Goal: Task Accomplishment & Management: Use online tool/utility

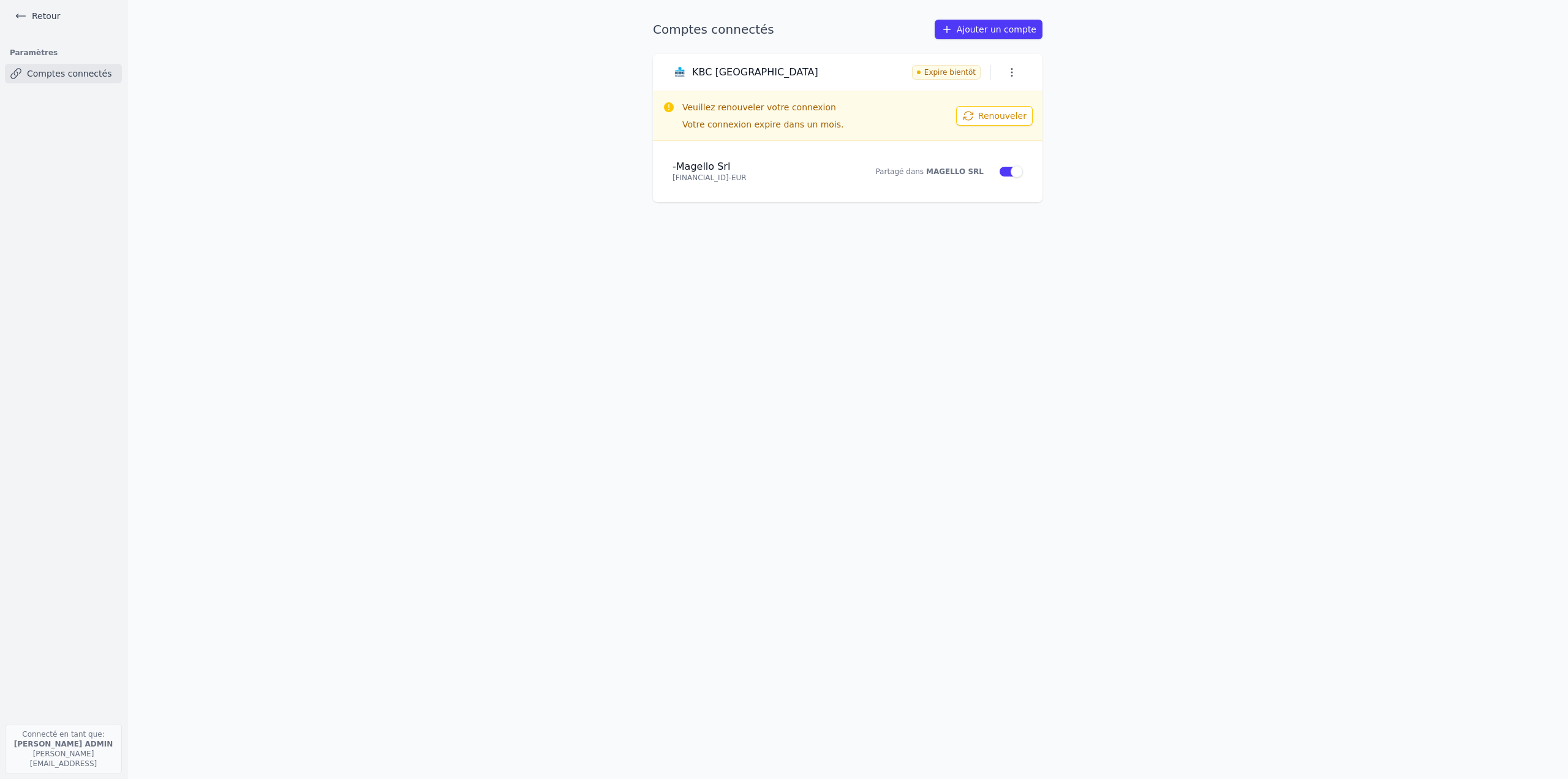
click at [44, 20] on link "Retour" at bounding box center [37, 16] width 55 height 17
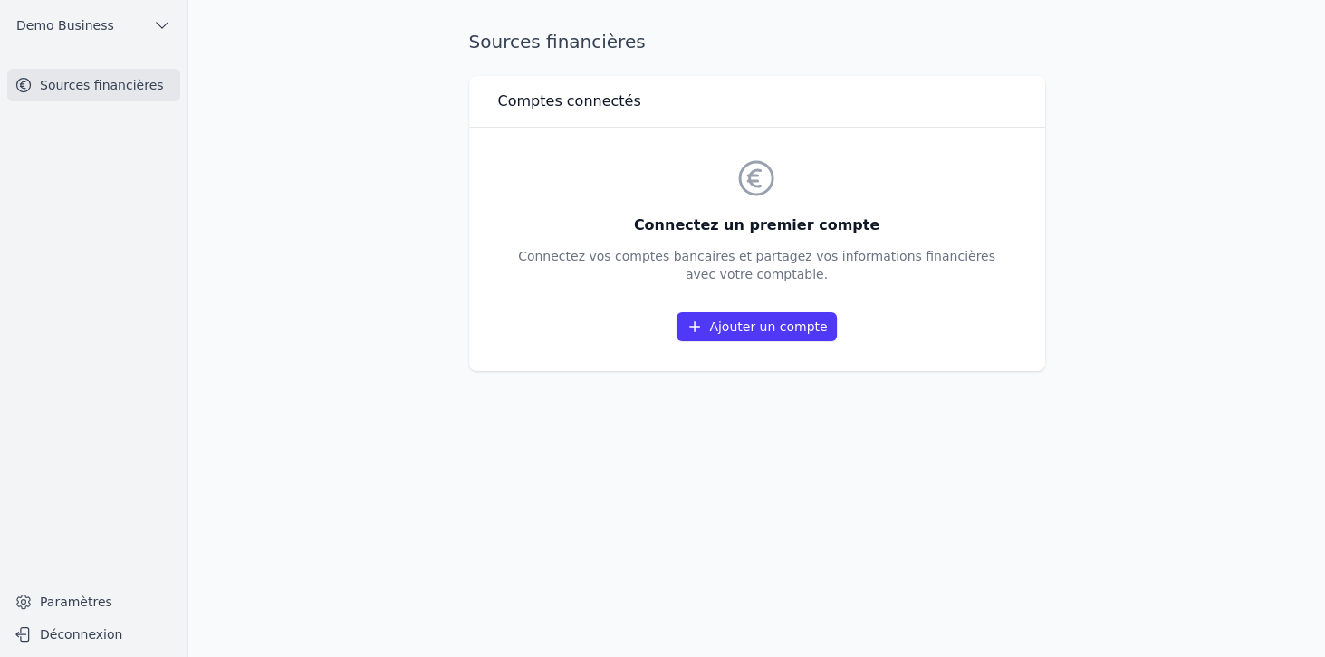
click at [748, 334] on link "Ajouter un compte" at bounding box center [755, 326] width 159 height 29
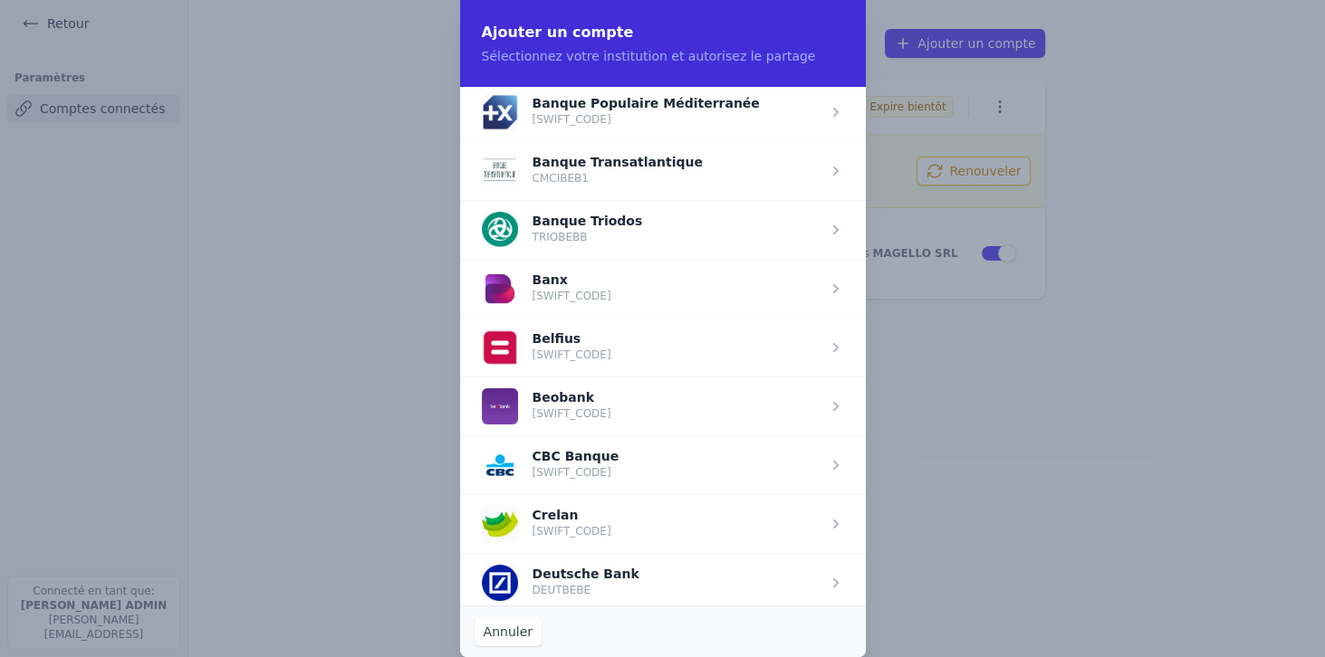
scroll to position [517, 0]
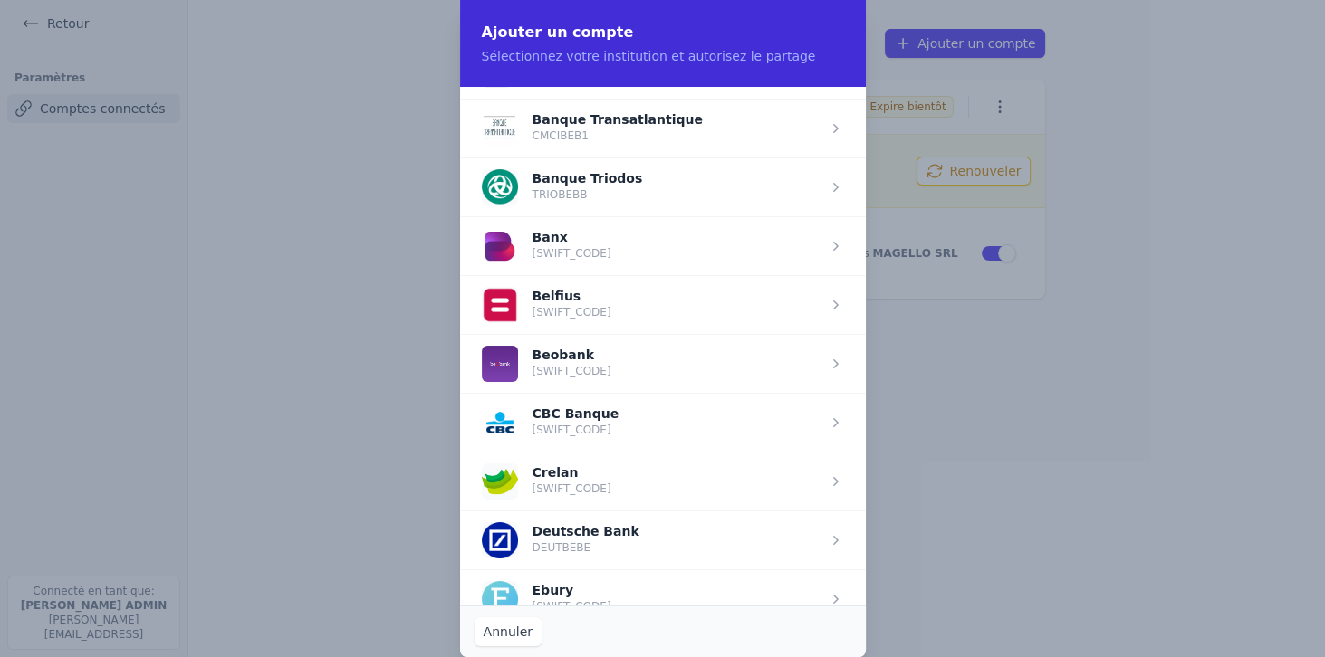
click at [587, 311] on span "button" at bounding box center [663, 304] width 406 height 59
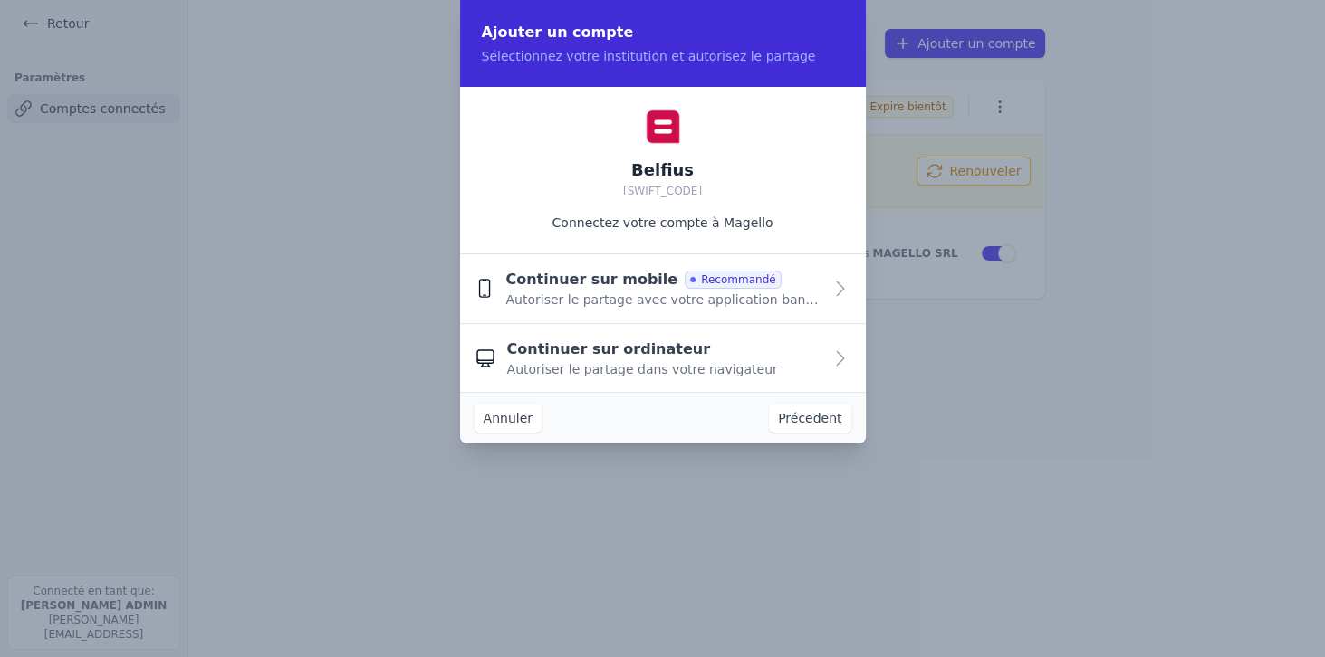
click at [587, 311] on button "Continuer sur mobile Recommandé Autoriser le partage avec votre application ban…" at bounding box center [663, 289] width 406 height 70
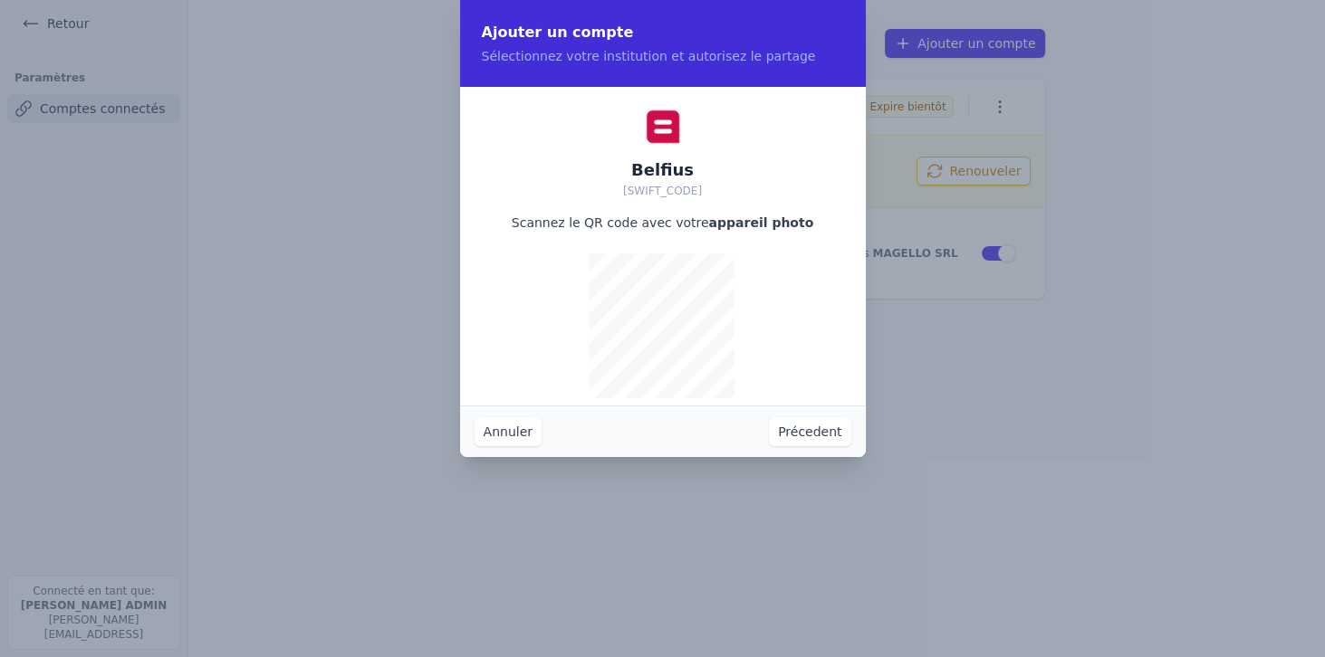
click at [808, 392] on button "Précedent" at bounding box center [809, 431] width 81 height 29
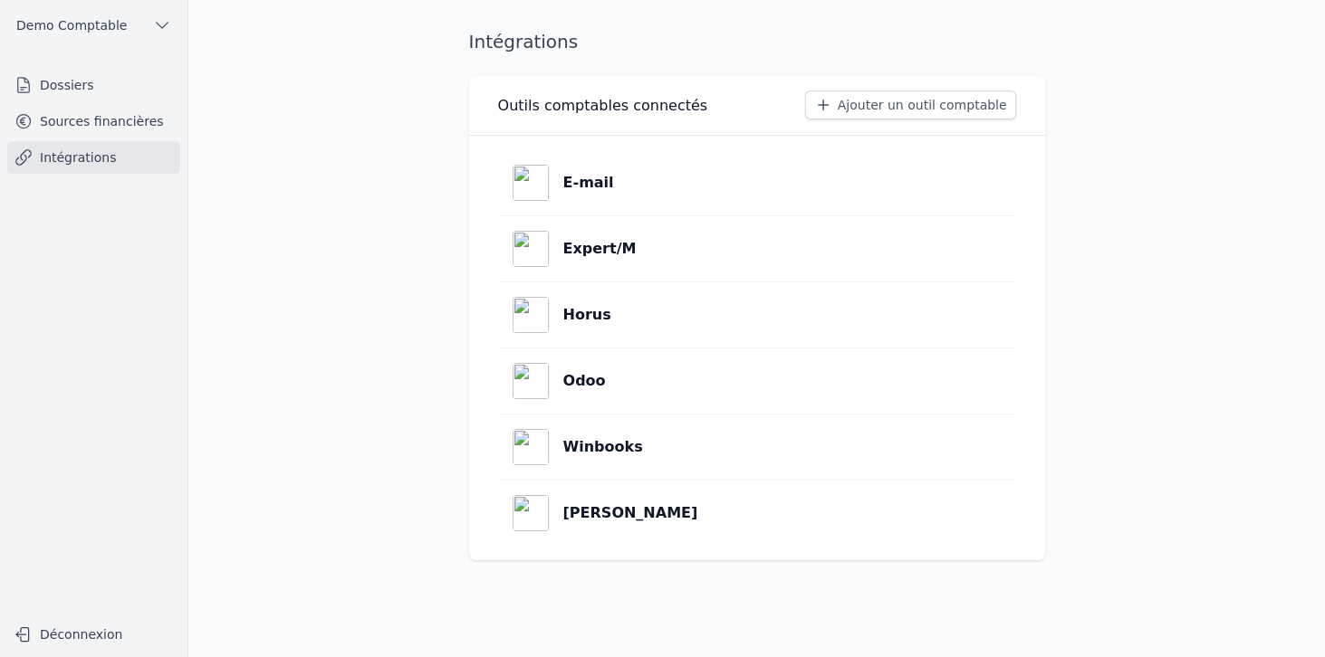
click at [639, 320] on link "Horus" at bounding box center [757, 314] width 518 height 65
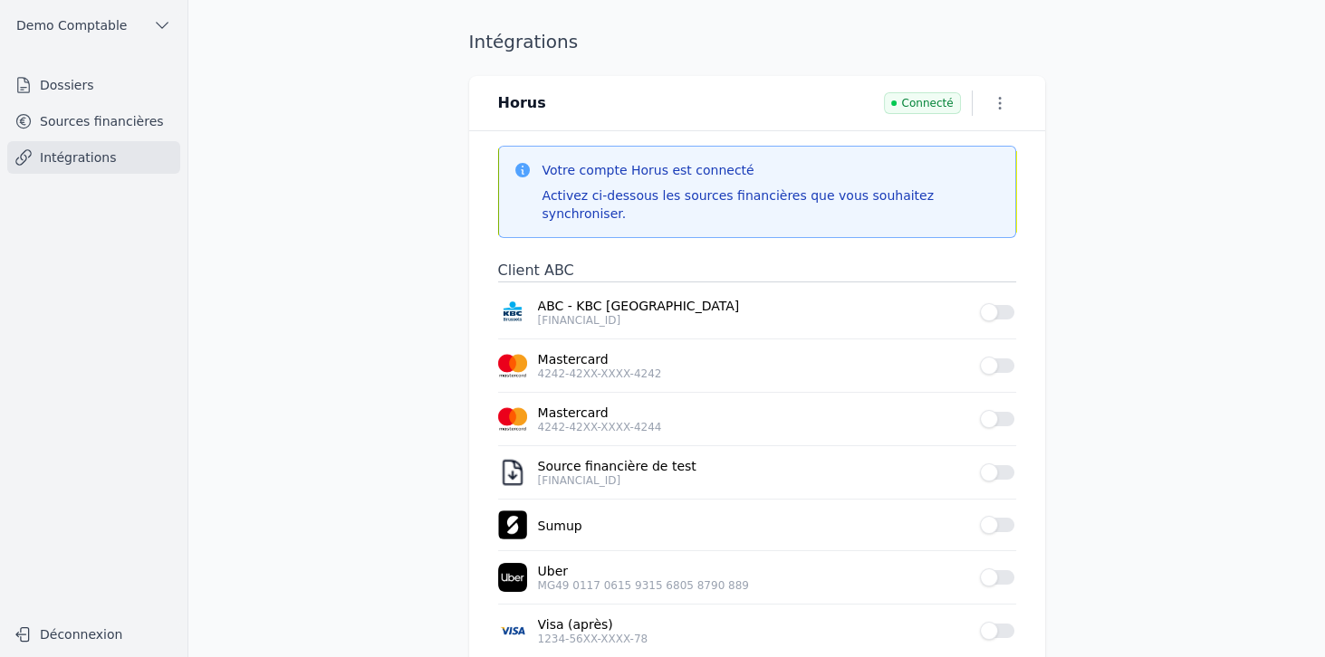
click at [991, 101] on icon "button" at bounding box center [1000, 103] width 18 height 18
click at [968, 170] on button "Supprimer" at bounding box center [966, 173] width 111 height 33
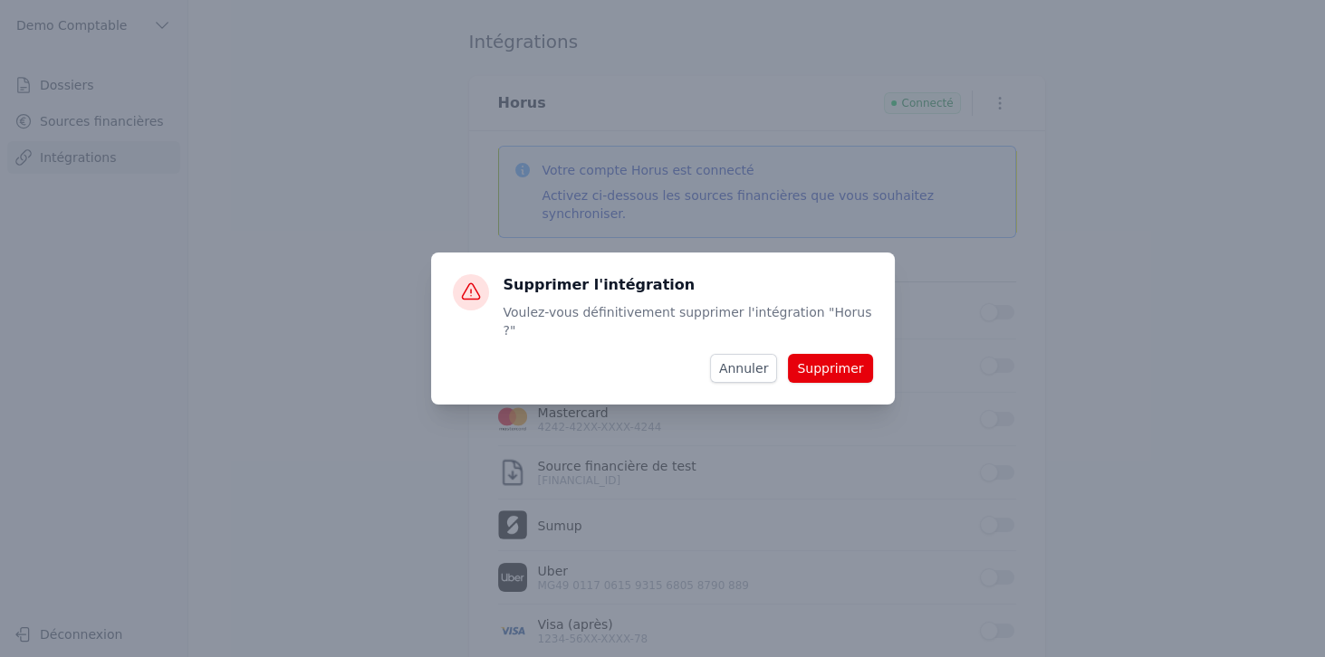
click at [838, 359] on button "Supprimer" at bounding box center [830, 368] width 84 height 29
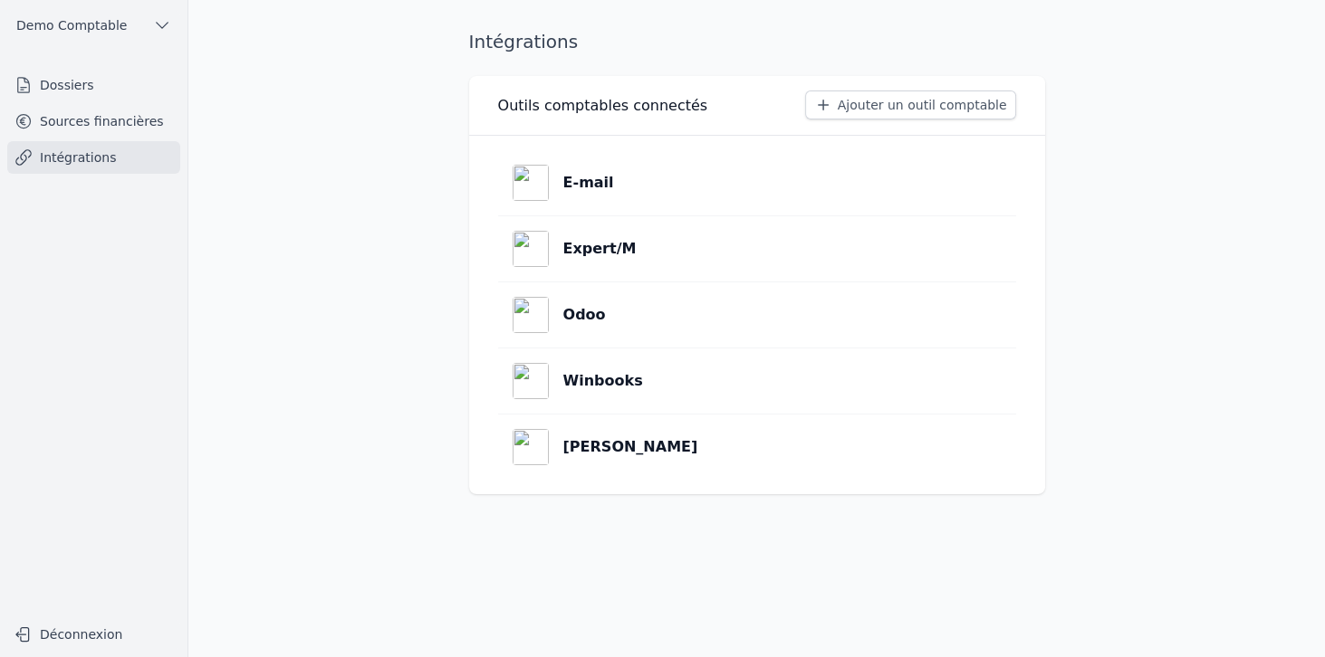
click at [880, 110] on button "Ajouter un outil comptable" at bounding box center [910, 105] width 211 height 29
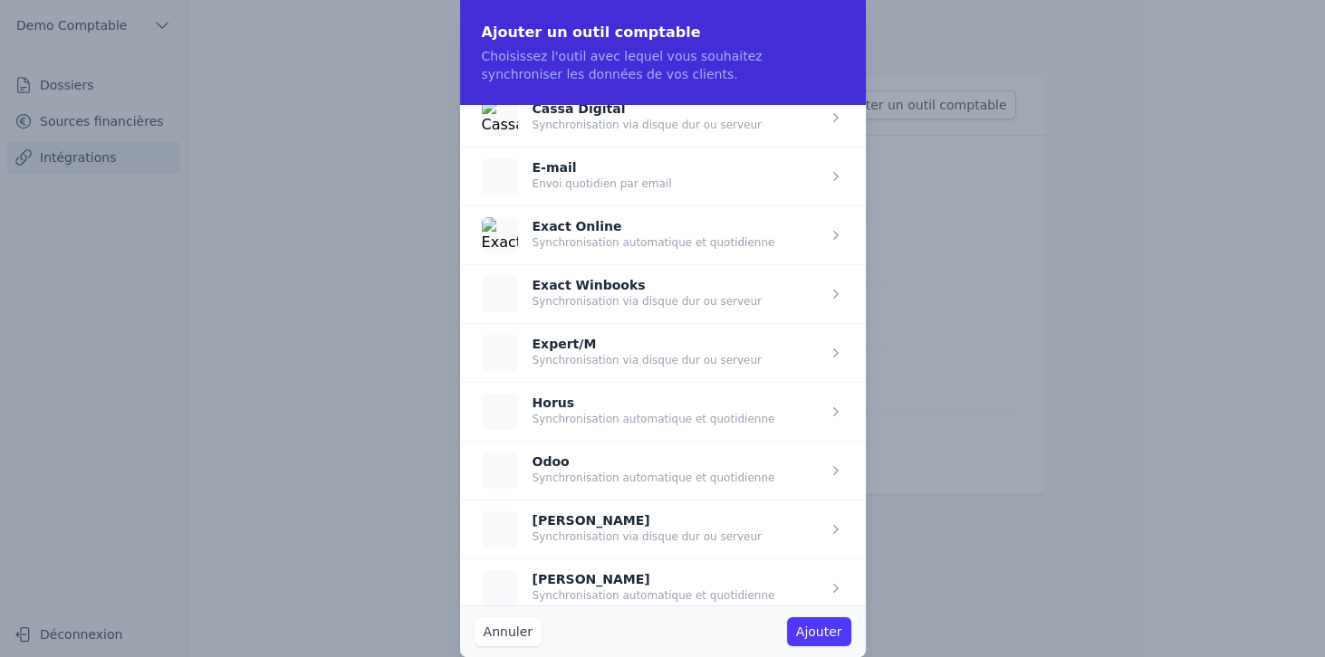
scroll to position [141, 0]
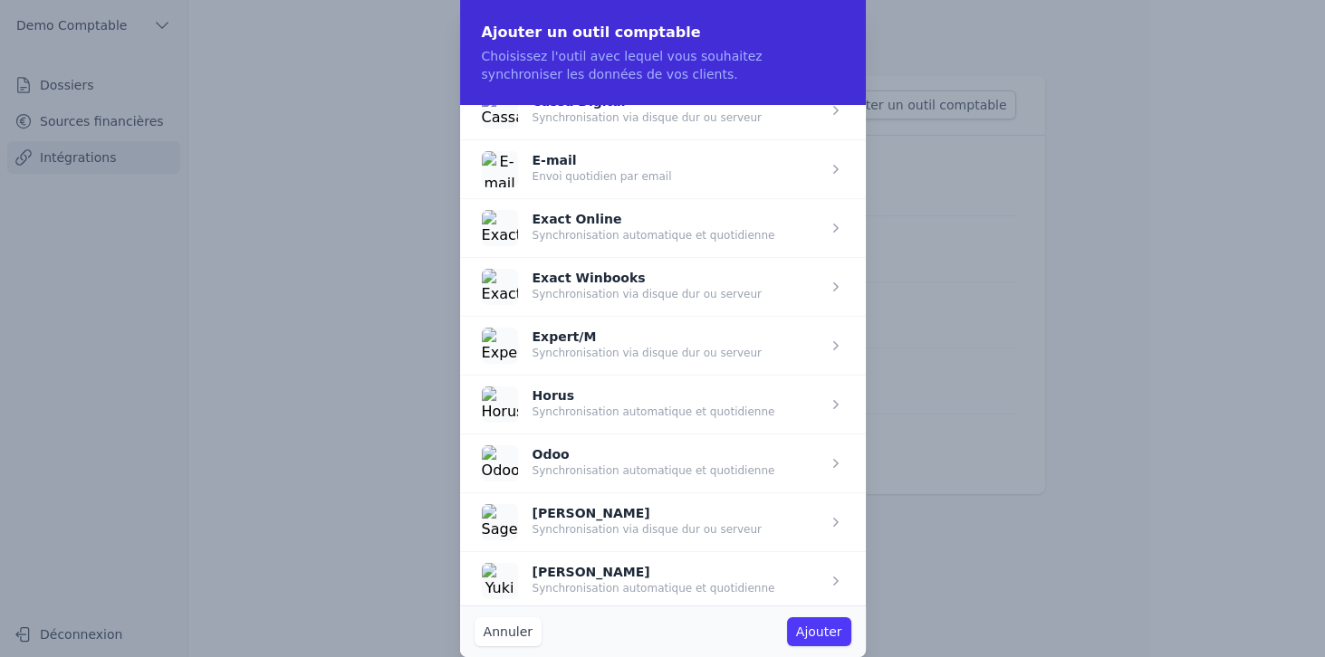
click at [570, 403] on span "button" at bounding box center [663, 404] width 406 height 59
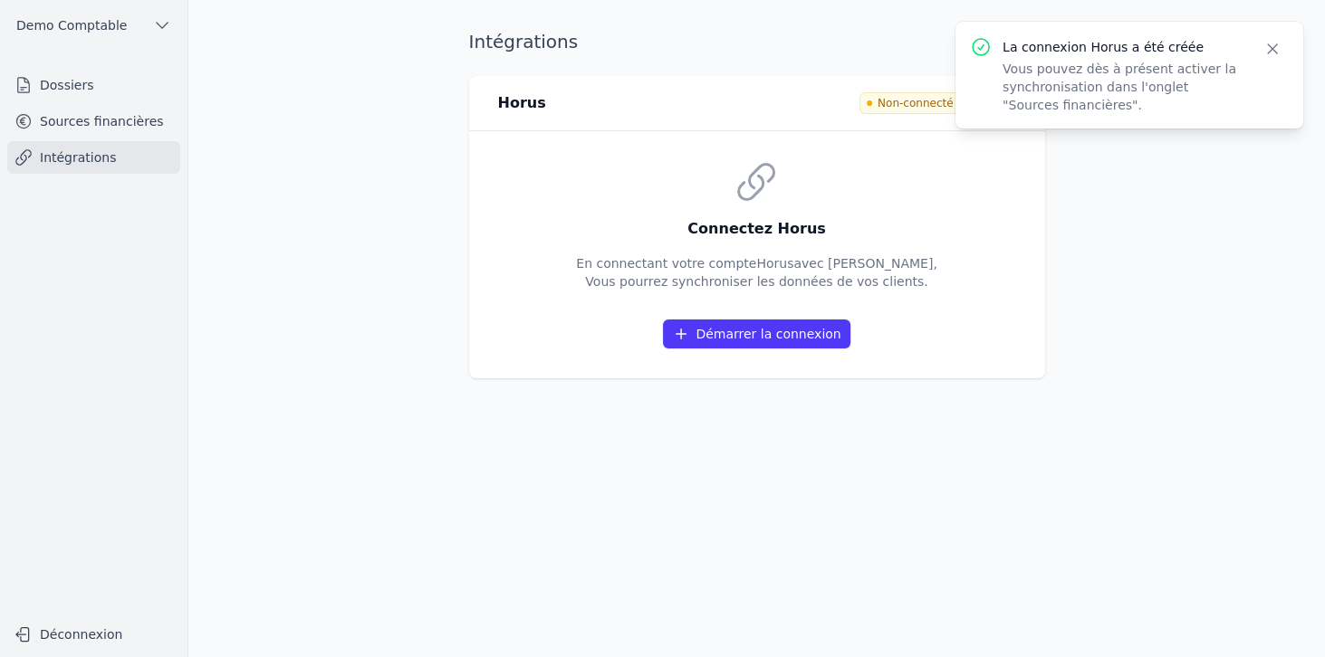
click at [773, 341] on button "Démarrer la connexion" at bounding box center [756, 334] width 187 height 29
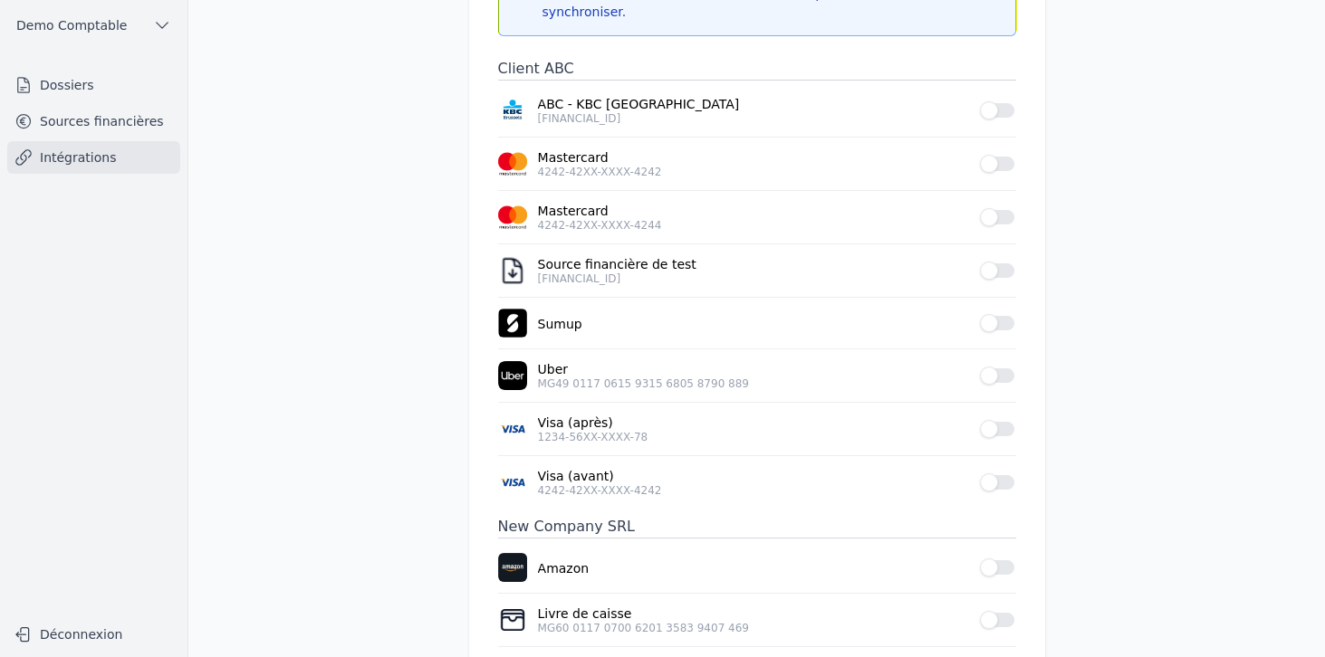
scroll to position [52, 0]
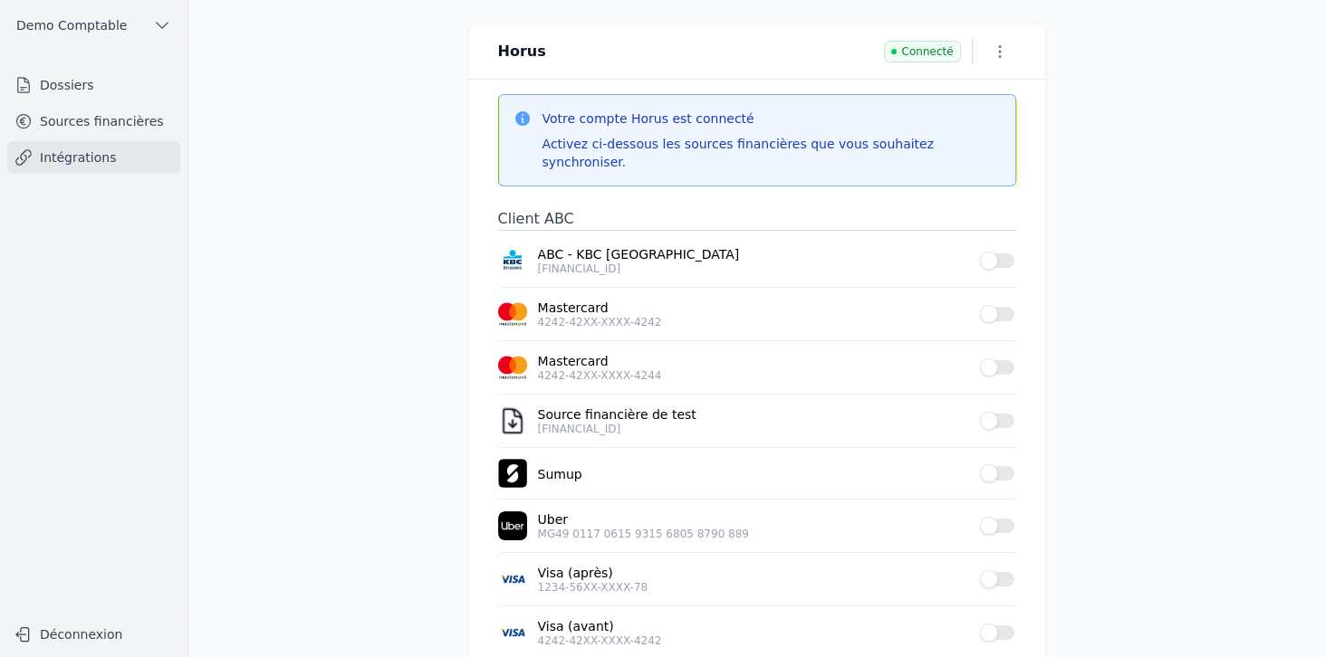
click at [991, 305] on button "Use setting" at bounding box center [998, 314] width 36 height 18
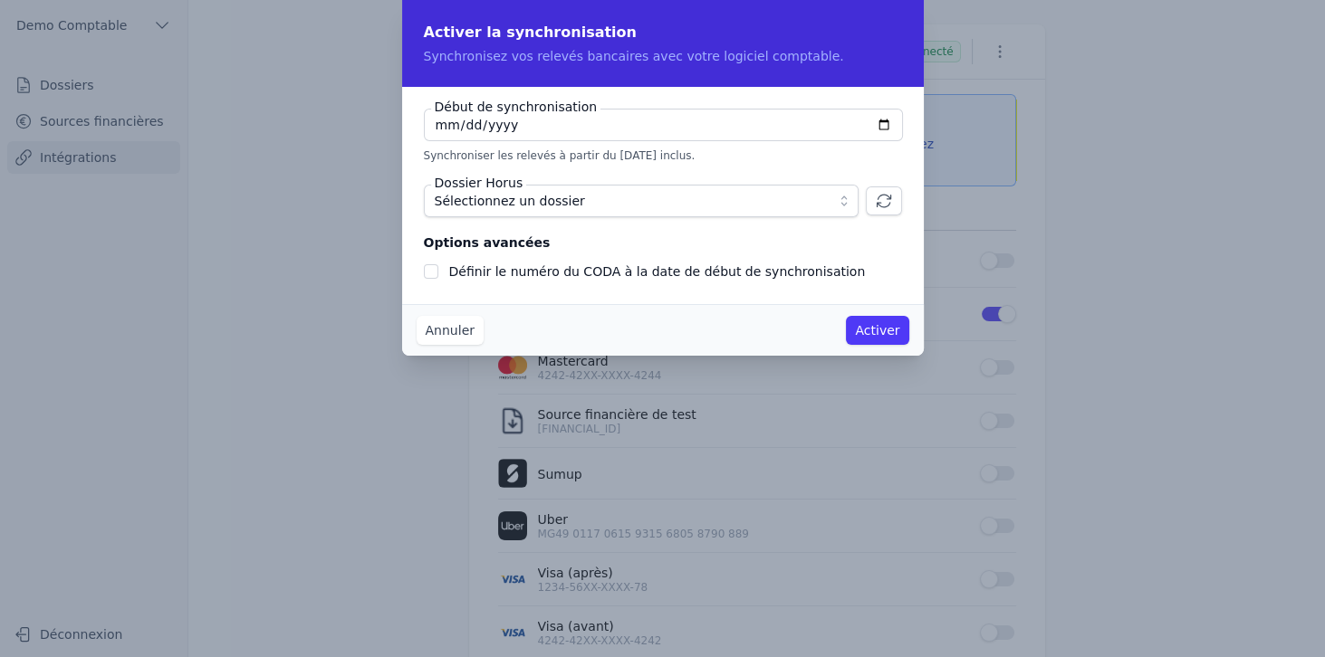
click at [515, 203] on span "Sélectionnez un dossier" at bounding box center [510, 201] width 150 height 22
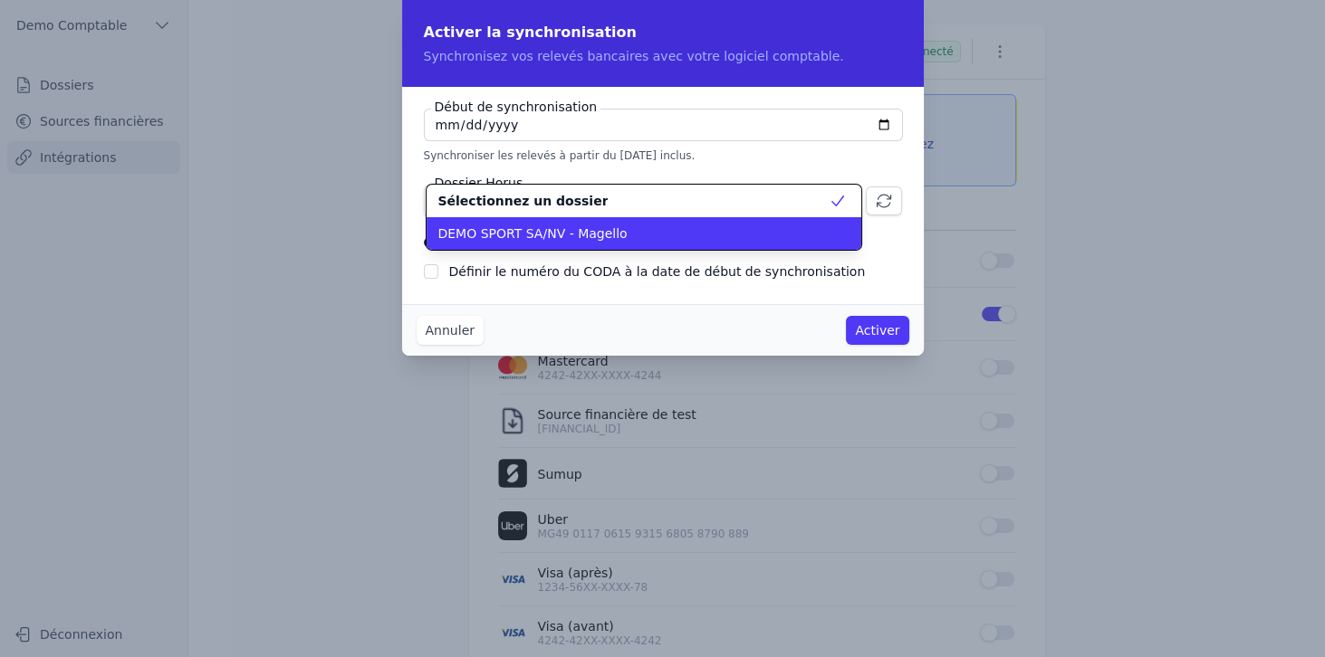
click at [497, 240] on span "DEMO SPORT SA/NV - Magello" at bounding box center [531, 234] width 189 height 18
checkbox input "false"
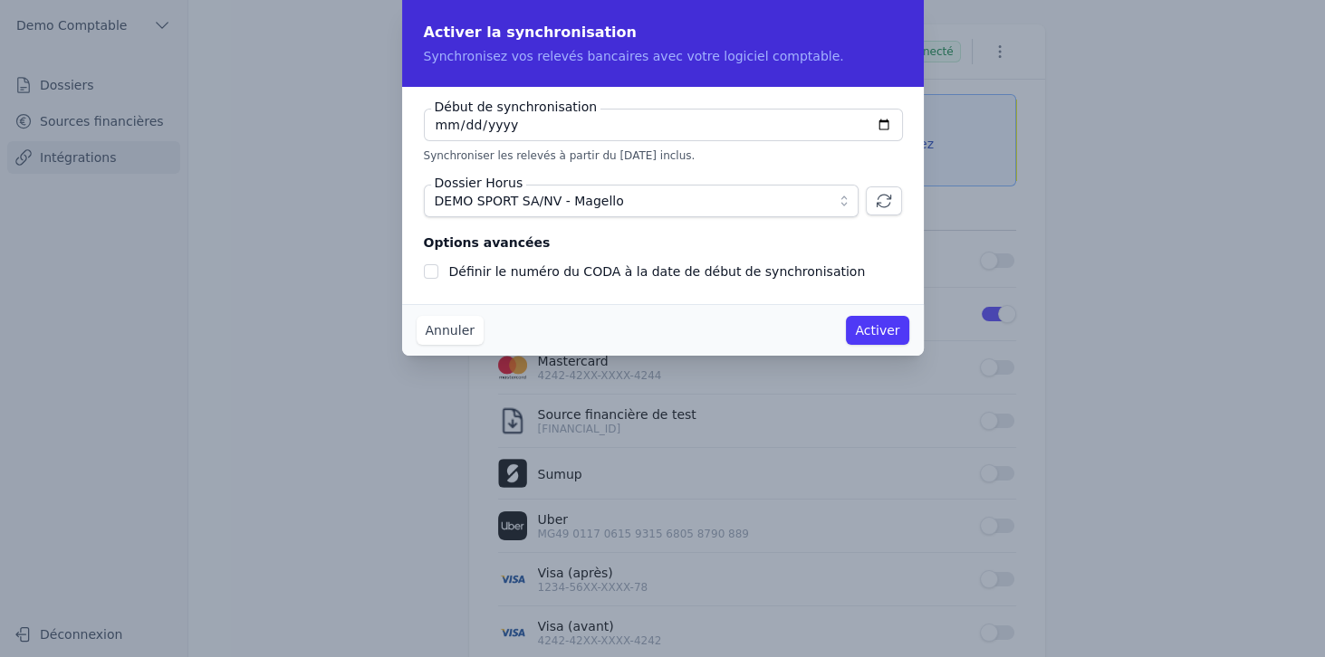
click at [443, 330] on button "Annuler" at bounding box center [449, 330] width 67 height 29
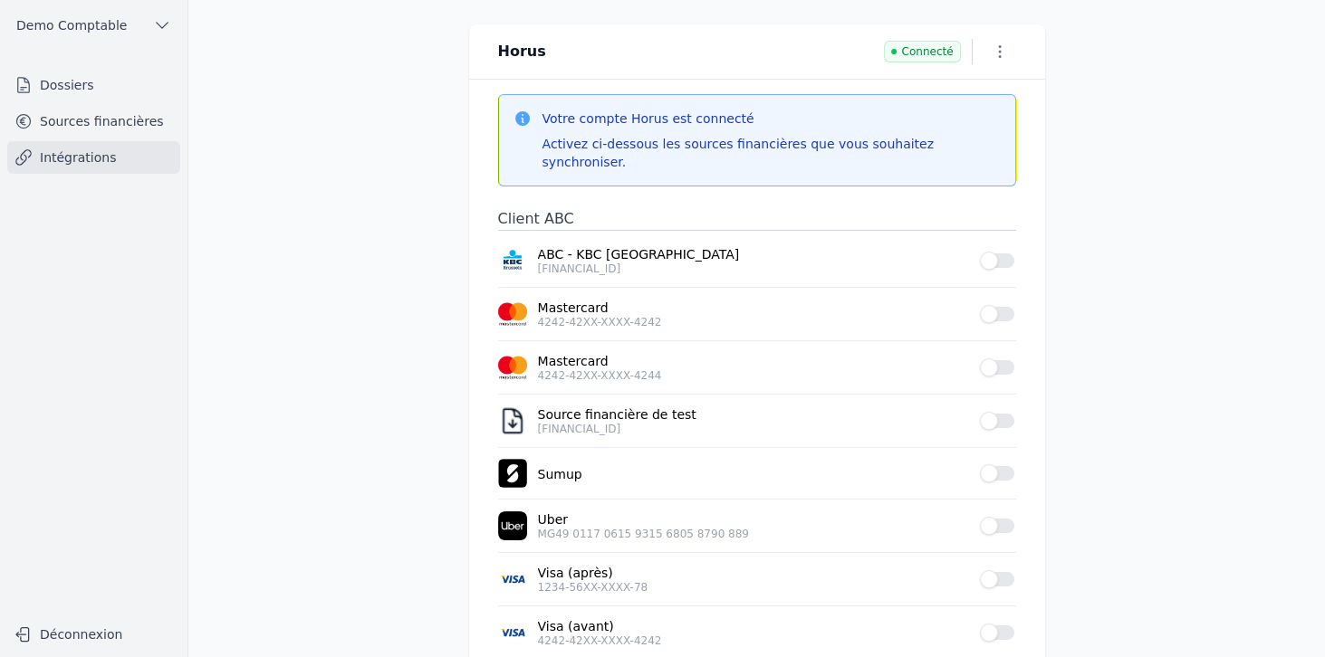
click at [84, 127] on link "Sources financières" at bounding box center [93, 121] width 173 height 33
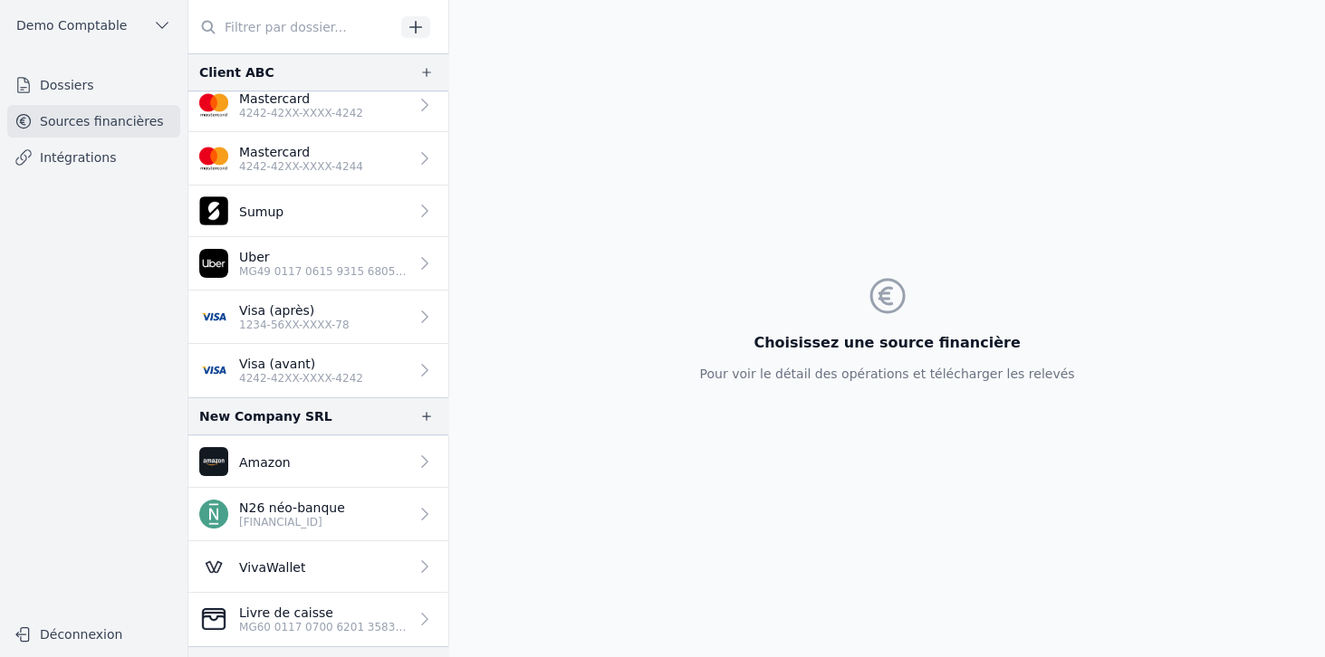
scroll to position [155, 0]
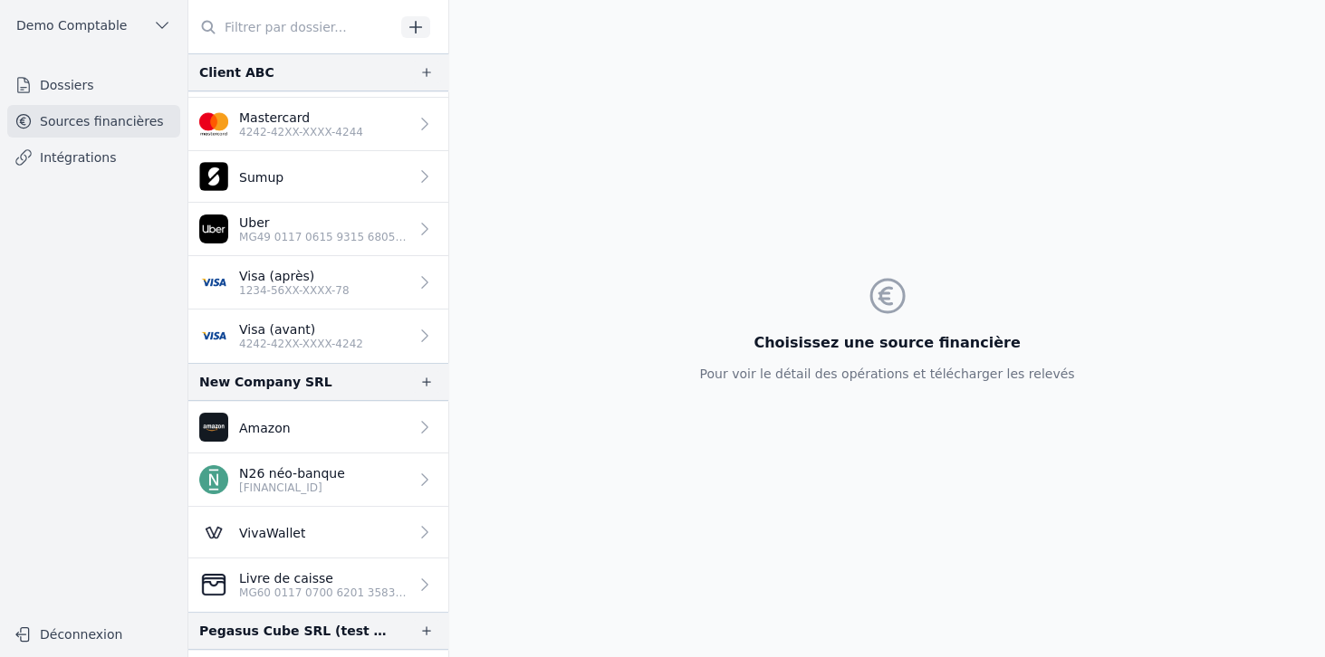
click at [290, 327] on p "Visa (avant)" at bounding box center [301, 330] width 124 height 18
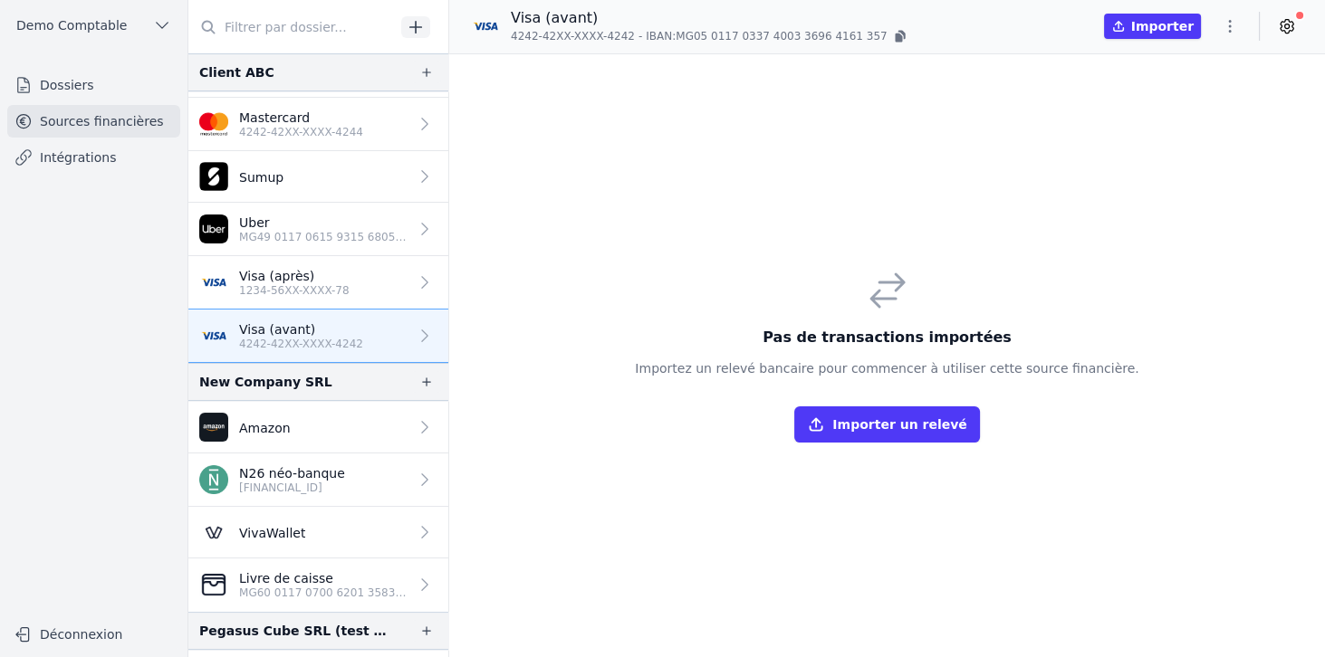
click at [840, 422] on button "Importer un relevé" at bounding box center [886, 425] width 185 height 36
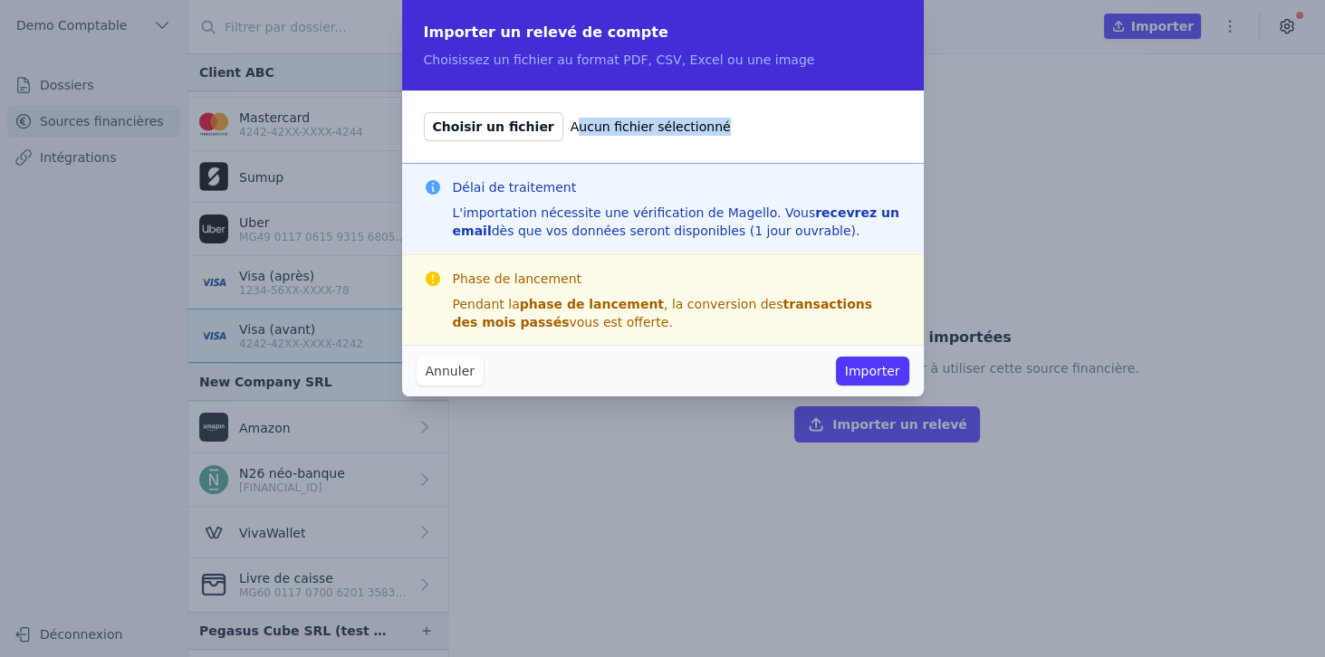
drag, startPoint x: 554, startPoint y: 127, endPoint x: 694, endPoint y: 131, distance: 139.5
click at [694, 131] on label "Choisir un fichier Aucun fichier sélectionné" at bounding box center [663, 126] width 478 height 29
drag, startPoint x: 595, startPoint y: 59, endPoint x: 737, endPoint y: 60, distance: 142.2
click at [737, 60] on p "Choisissez un fichier au format PDF, CSV, Excel ou une image" at bounding box center [663, 60] width 478 height 18
click at [464, 374] on button "Annuler" at bounding box center [449, 371] width 67 height 29
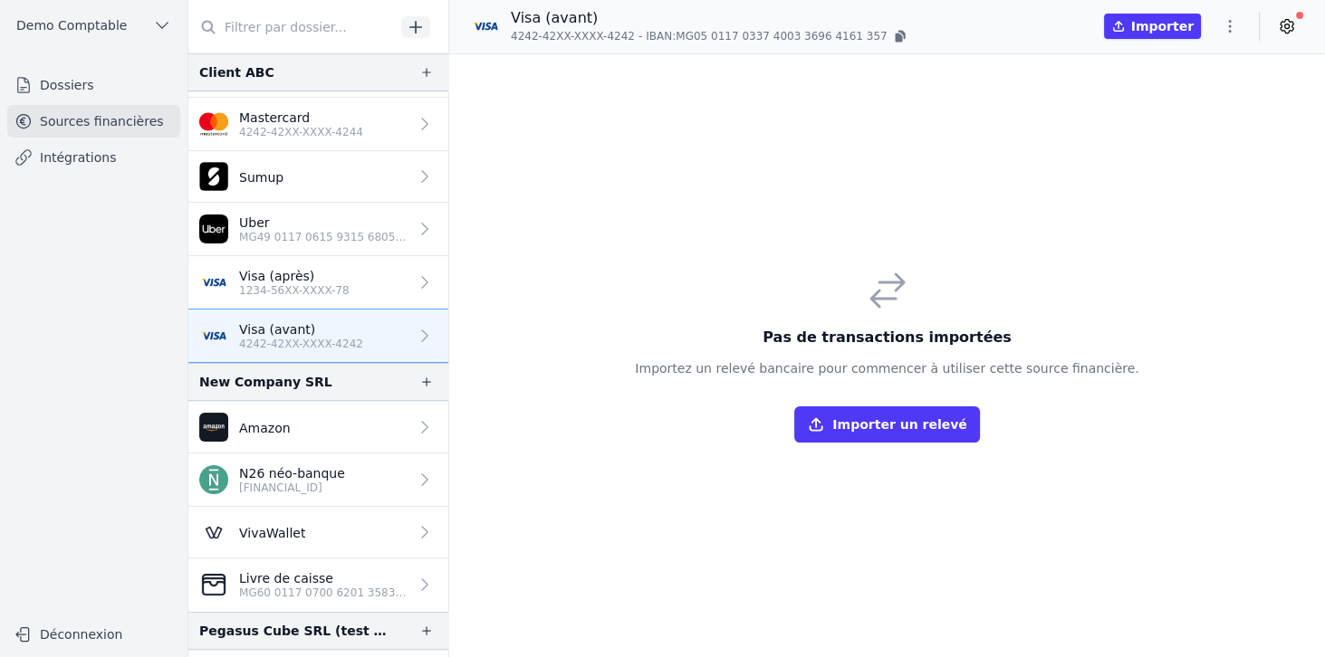
click at [338, 272] on link "Visa (après) 1234-56XX-XXXX-78" at bounding box center [318, 282] width 260 height 53
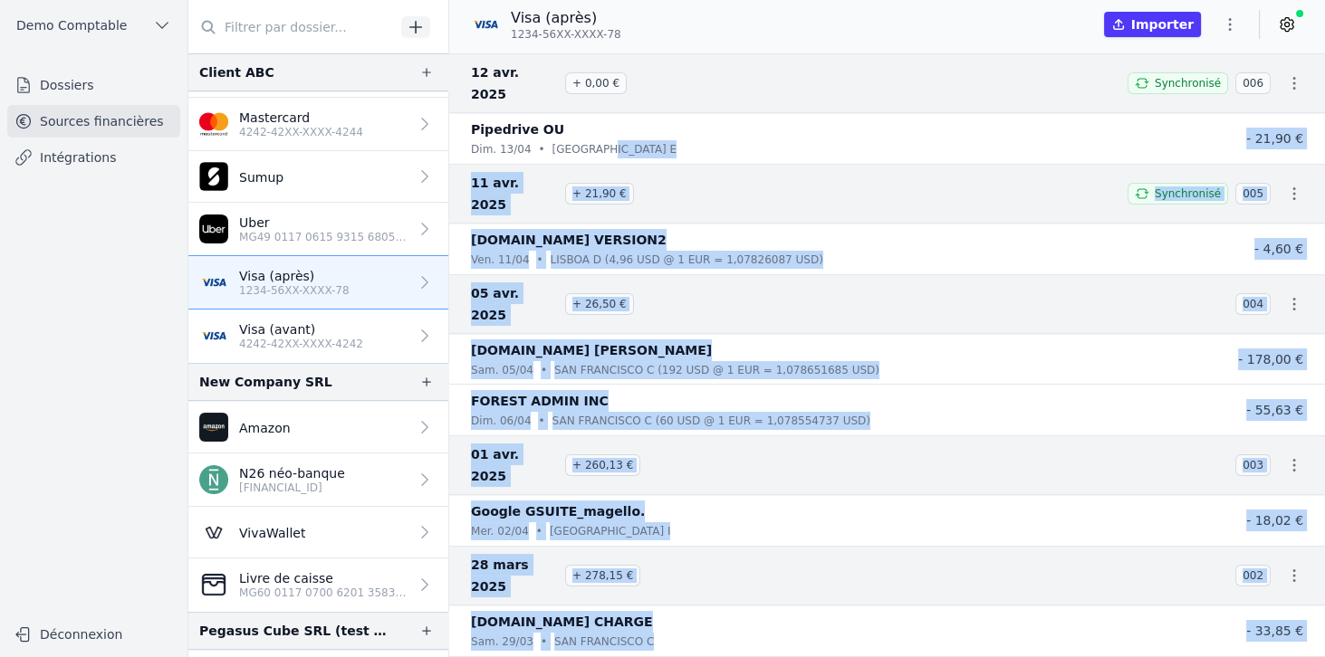
drag, startPoint x: 628, startPoint y: 121, endPoint x: 735, endPoint y: 556, distance: 447.5
click at [735, 556] on nav "12 avr. 2025 + 0,00 € Synchronisé 006 Pipedrive OU dim. 13/04 • Tallinn E - 21,…" at bounding box center [887, 355] width 876 height 604
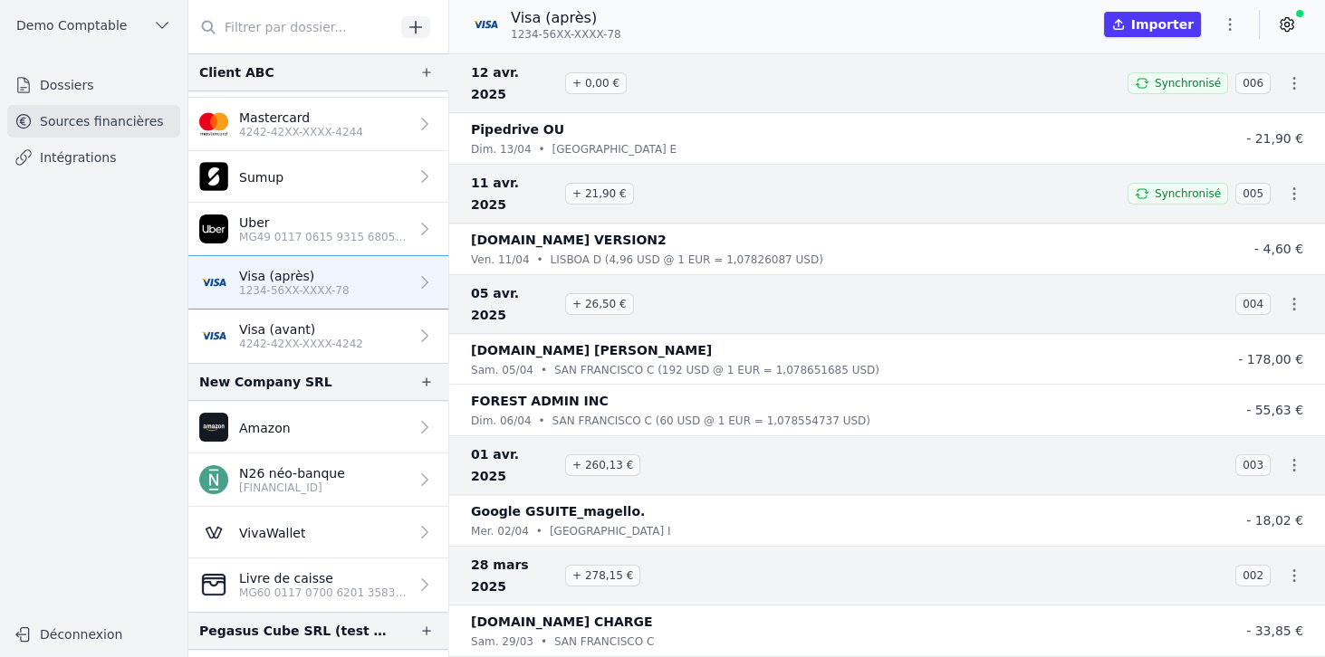
click at [715, 23] on div "Visa (après) 1234-56XX-XXXX-78 Importer" at bounding box center [887, 24] width 876 height 34
click at [1295, 27] on icon at bounding box center [1287, 24] width 18 height 18
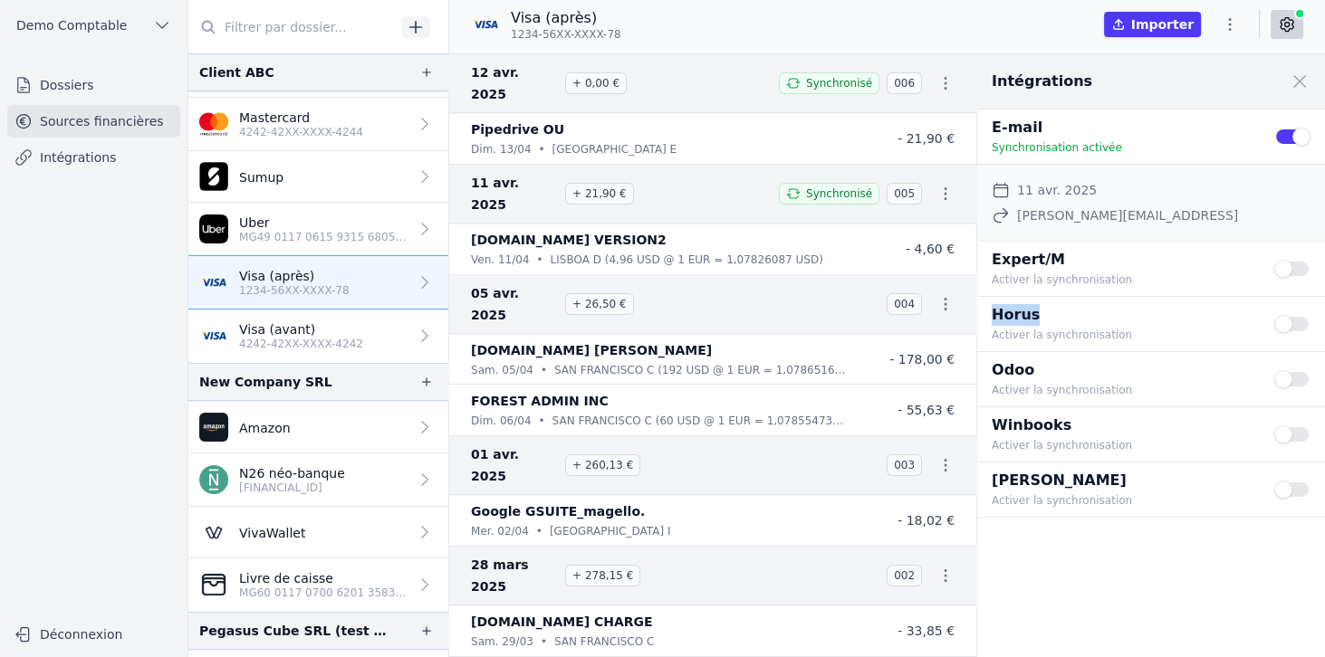
drag, startPoint x: 992, startPoint y: 316, endPoint x: 1063, endPoint y: 314, distance: 70.6
click at [1063, 314] on p "Horus" at bounding box center [1121, 315] width 261 height 22
click at [424, 77] on icon "button" at bounding box center [426, 72] width 14 height 14
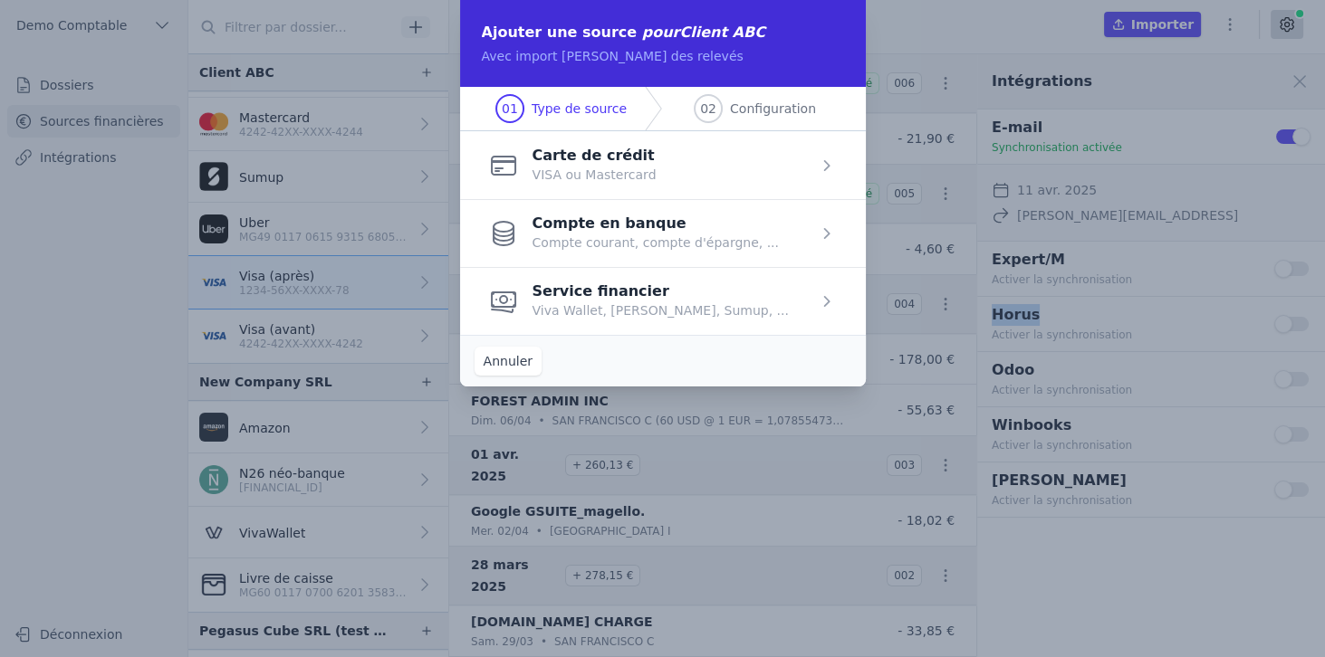
click at [567, 295] on span "button" at bounding box center [663, 301] width 406 height 68
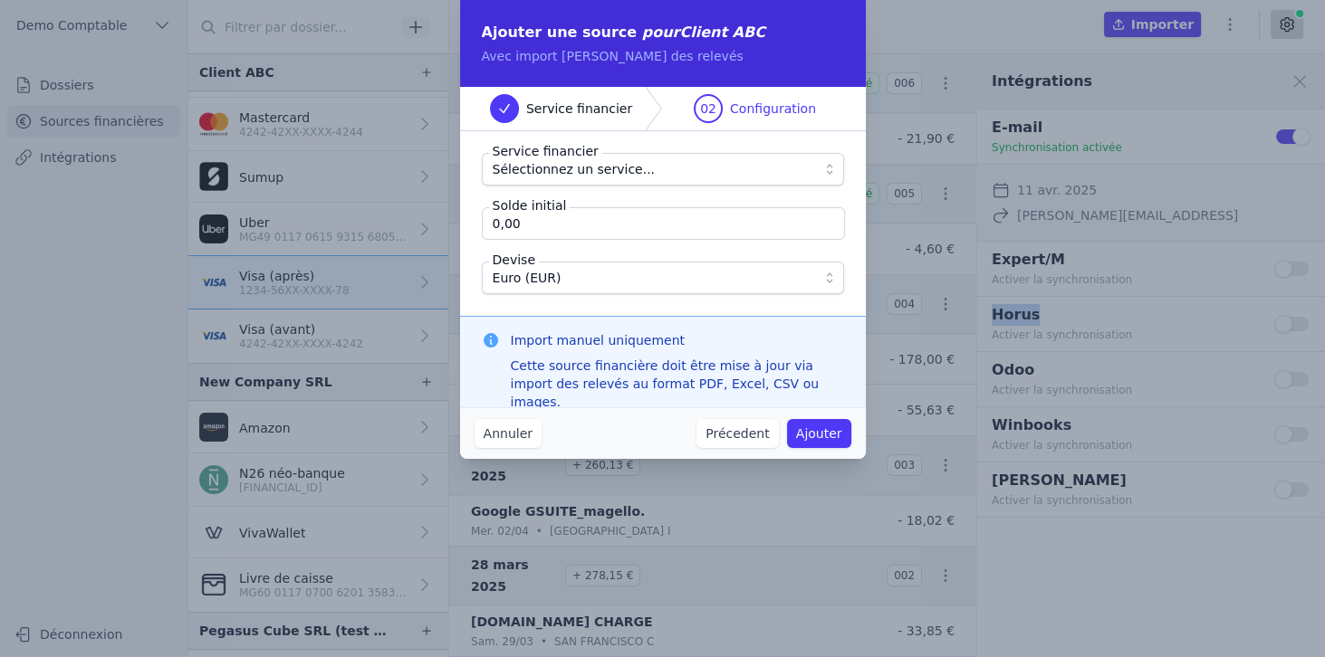
click at [579, 174] on span "Sélectionnez un service..." at bounding box center [574, 169] width 163 height 22
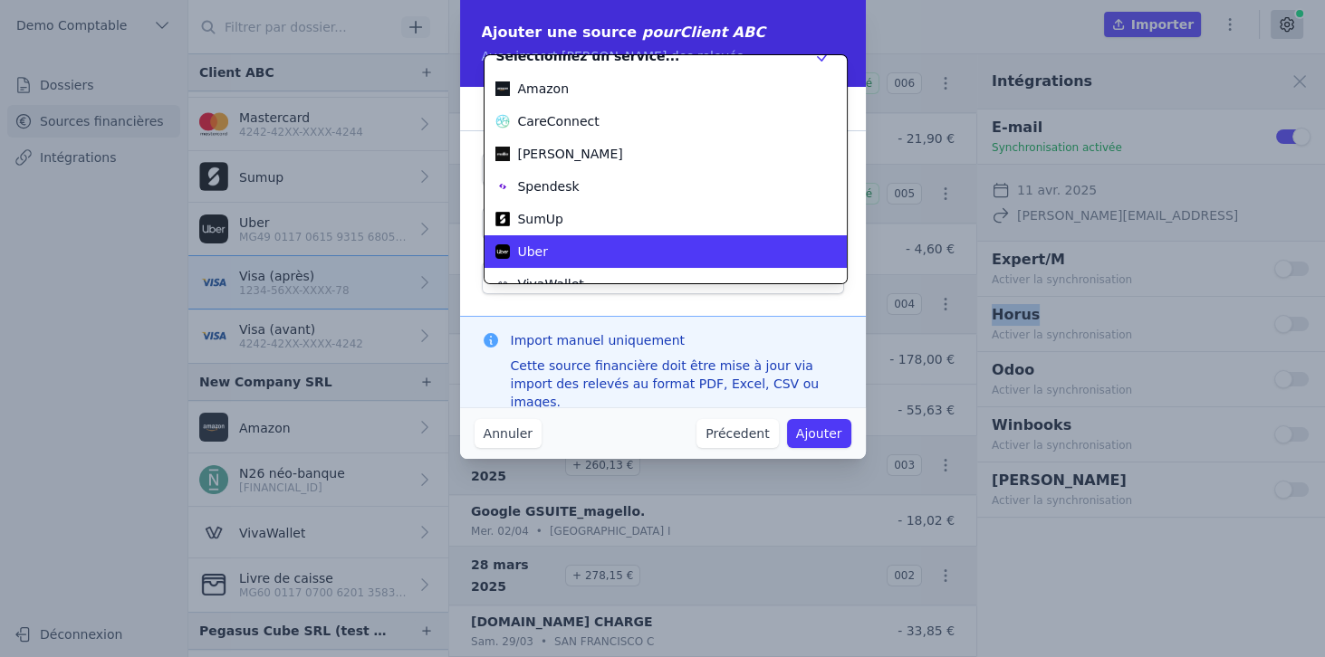
scroll to position [65, 0]
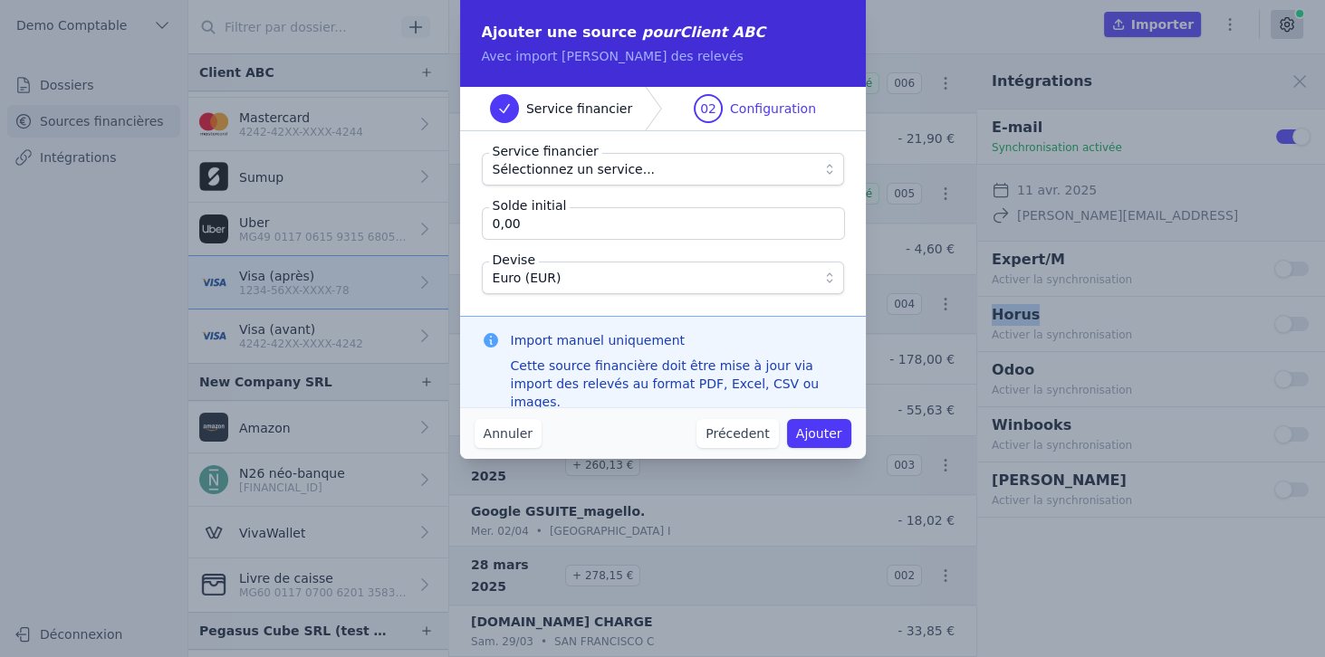
click at [504, 435] on button "Annuler" at bounding box center [507, 433] width 67 height 29
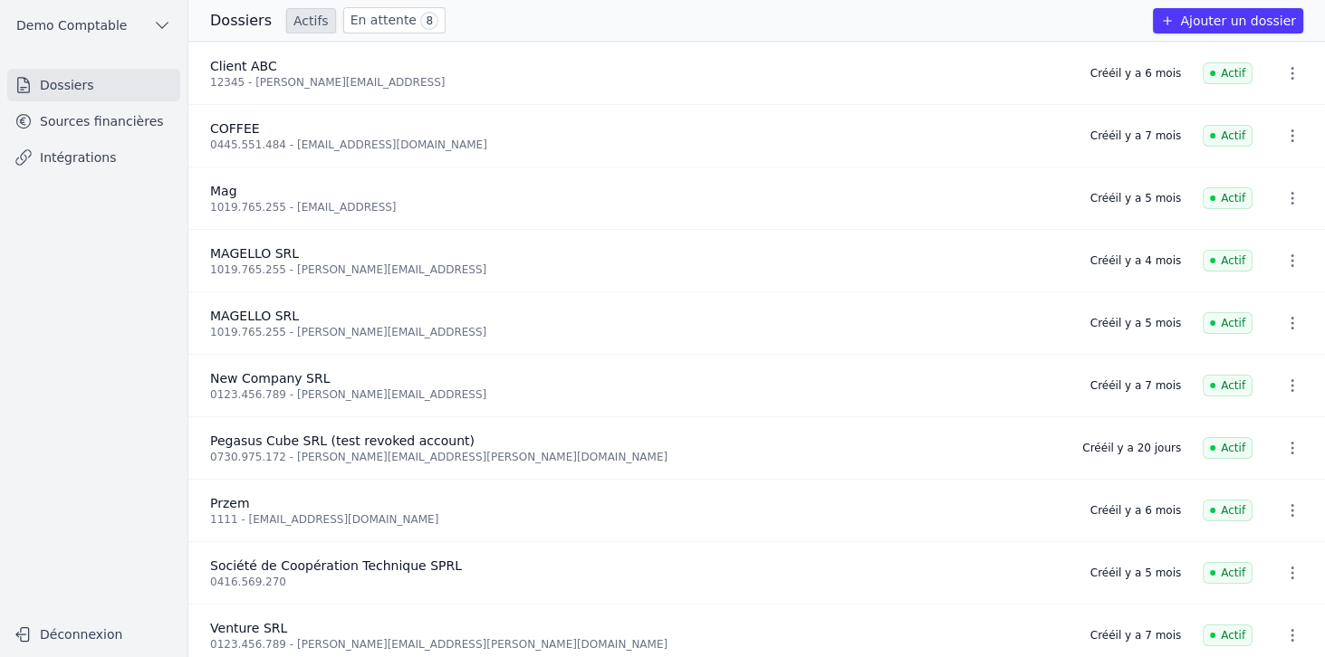
click at [77, 160] on link "Intégrations" at bounding box center [93, 157] width 173 height 33
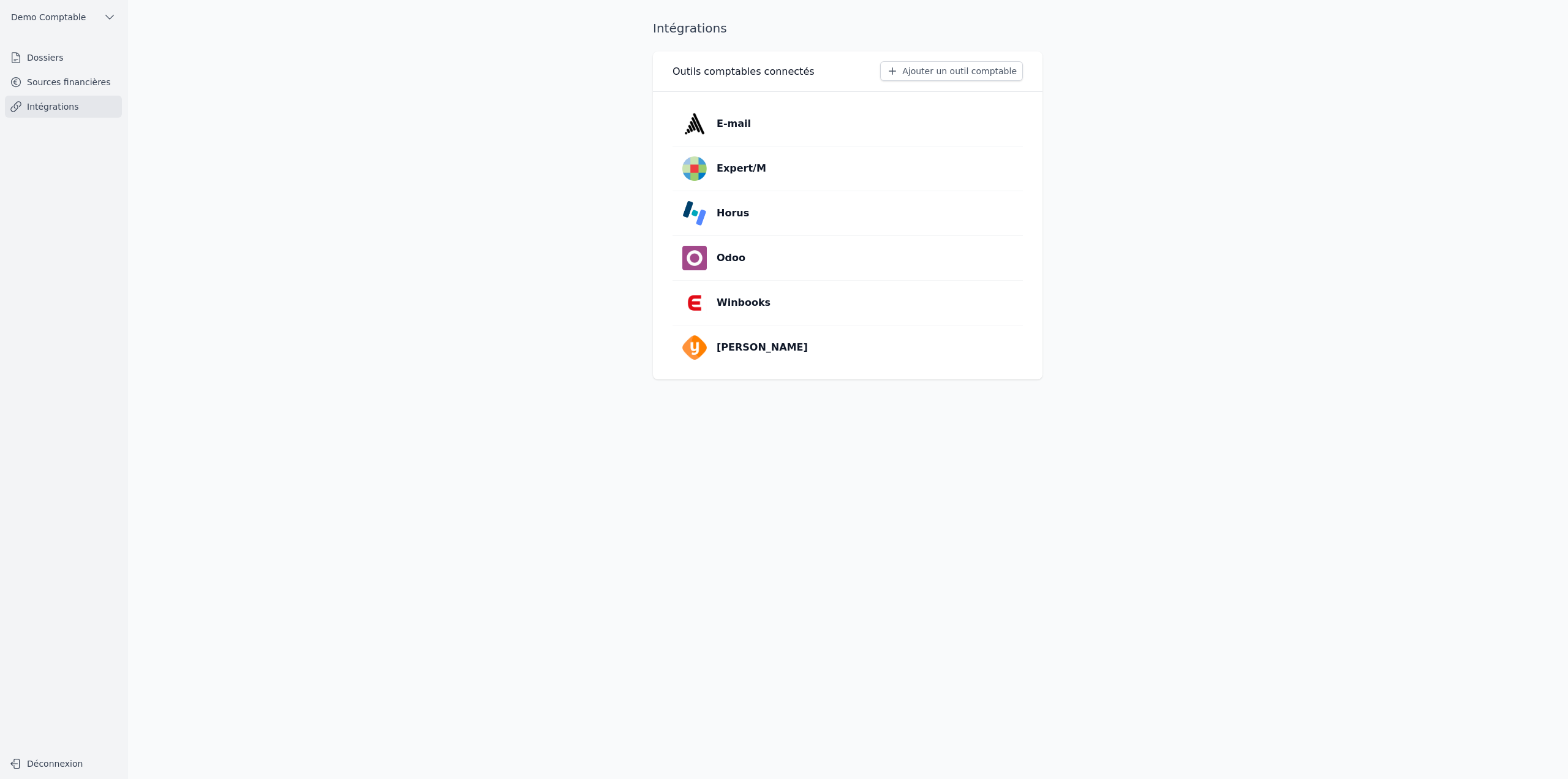
click at [896, 72] on button "Ajouter un outil comptable" at bounding box center [951, 71] width 143 height 20
